Goal: Information Seeking & Learning: Learn about a topic

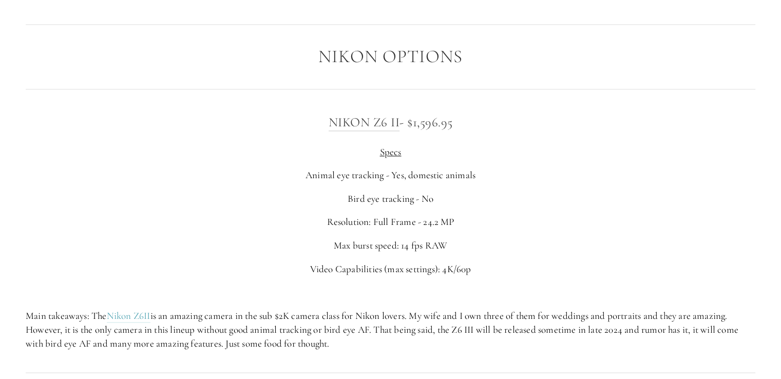
scroll to position [1643, 0]
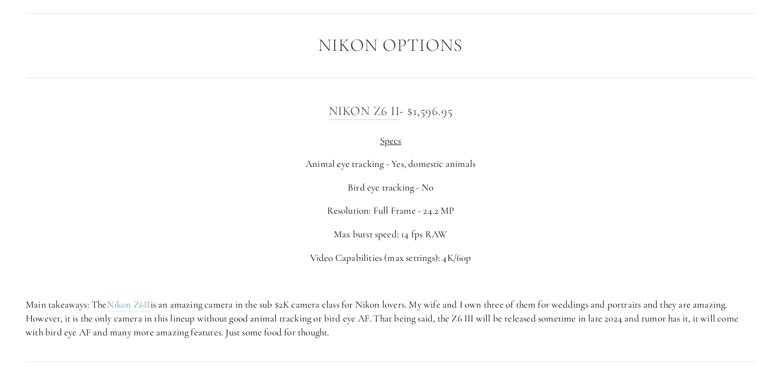
drag, startPoint x: 463, startPoint y: 110, endPoint x: 407, endPoint y: 113, distance: 56.6
click at [407, 113] on h3 "Nikon Z6 II - $1,596.95" at bounding box center [391, 111] width 730 height 21
click at [362, 115] on link "Nikon Z6 II" at bounding box center [364, 111] width 71 height 16
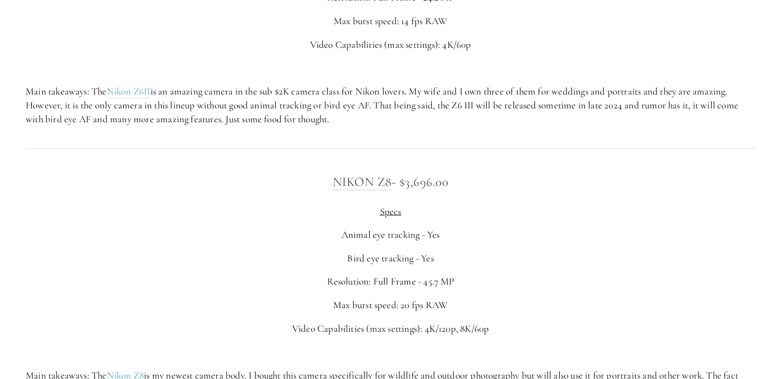
scroll to position [1900, 0]
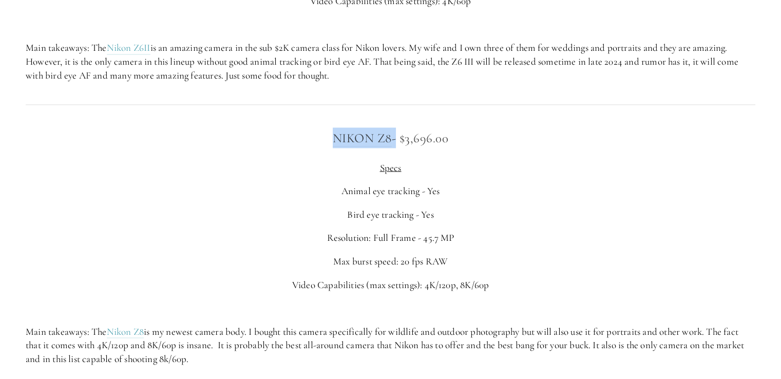
drag, startPoint x: 322, startPoint y: 135, endPoint x: 394, endPoint y: 132, distance: 72.4
click at [394, 132] on h3 "Nikon Z8 - $3,696.00" at bounding box center [391, 137] width 730 height 21
copy h3 "Nikon Z8"
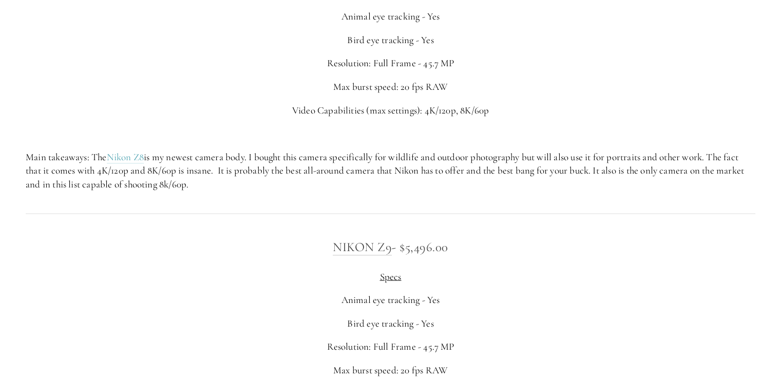
scroll to position [2157, 0]
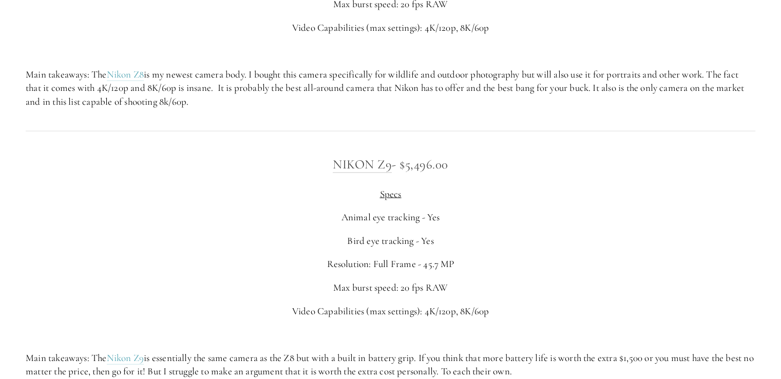
click at [507, 167] on h3 "Nikon Z9 - $5,496.00" at bounding box center [391, 164] width 730 height 21
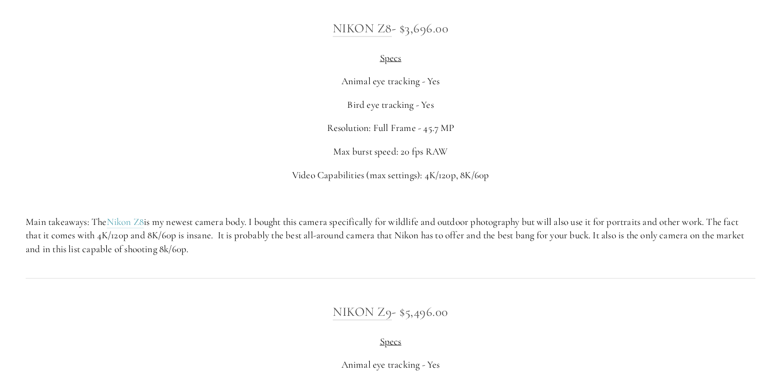
scroll to position [1849, 0]
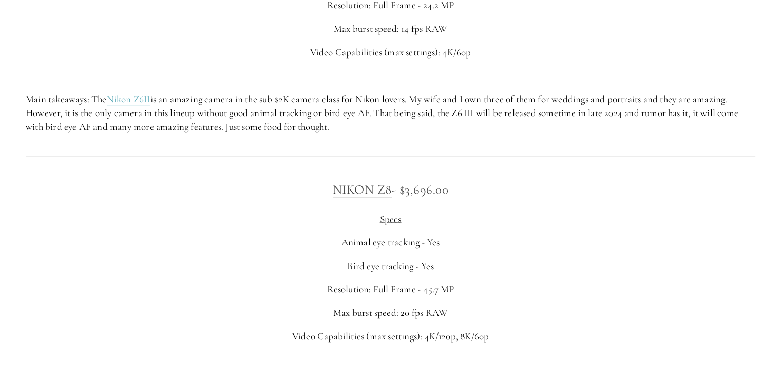
drag, startPoint x: 409, startPoint y: 191, endPoint x: 485, endPoint y: 192, distance: 76.5
click at [486, 190] on h3 "Nikon Z8 - $3,696.00" at bounding box center [391, 189] width 730 height 21
click at [485, 194] on h3 "Nikon Z8 - $3,696.00" at bounding box center [391, 189] width 730 height 21
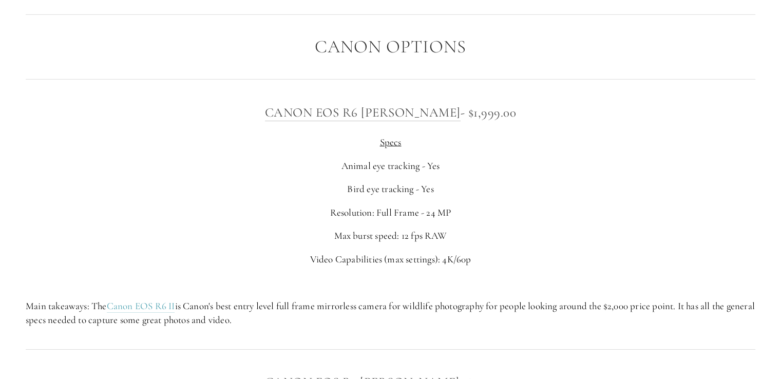
scroll to position [3338, 0]
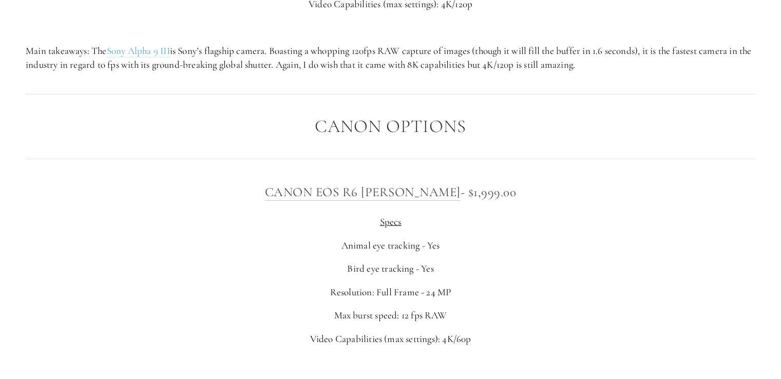
drag, startPoint x: 496, startPoint y: 194, endPoint x: 444, endPoint y: 199, distance: 51.6
click at [444, 199] on h3 "Canon EOS R6 Mark II - $1,999.00" at bounding box center [391, 192] width 730 height 21
copy h3 "$1,999.00"
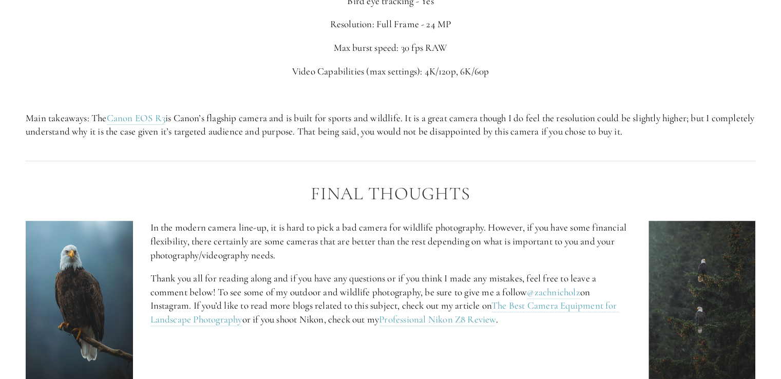
scroll to position [4262, 0]
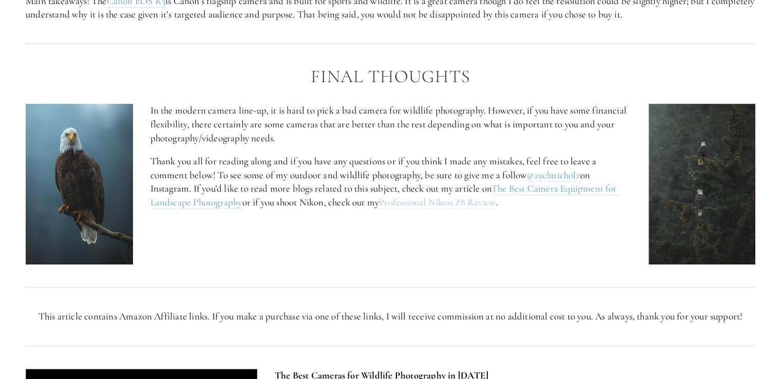
click at [444, 201] on link "Professional Nikon Z8 Review" at bounding box center [437, 202] width 117 height 13
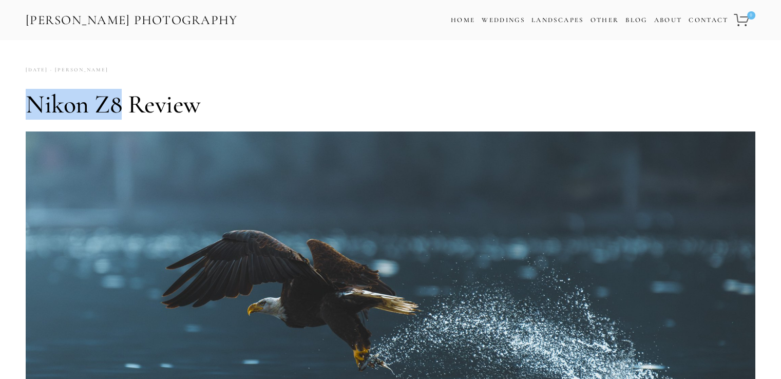
drag, startPoint x: 28, startPoint y: 99, endPoint x: 121, endPoint y: 93, distance: 93.1
click at [121, 93] on h1 "Nikon Z8 Review" at bounding box center [391, 104] width 730 height 31
copy h1 "Nikon Z8"
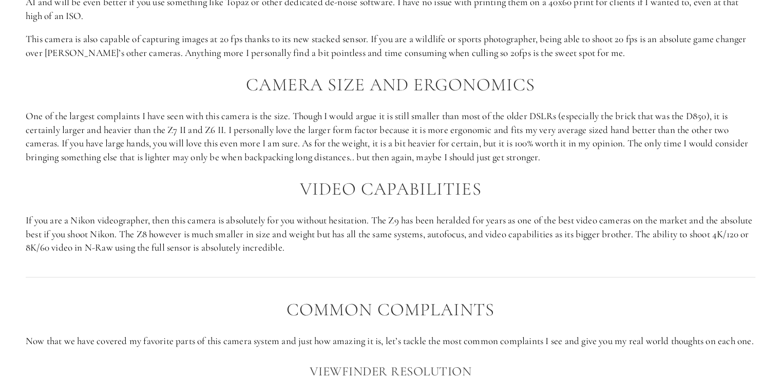
scroll to position [1489, 0]
